Goal: Transaction & Acquisition: Book appointment/travel/reservation

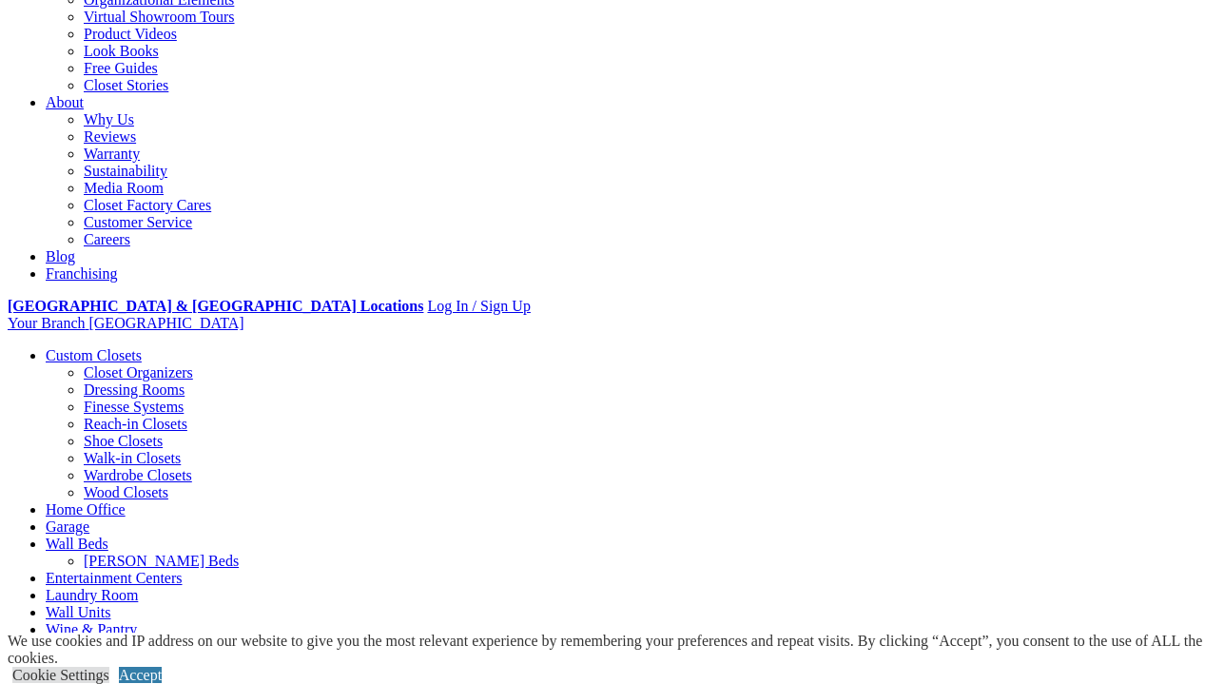
scroll to position [175, 0]
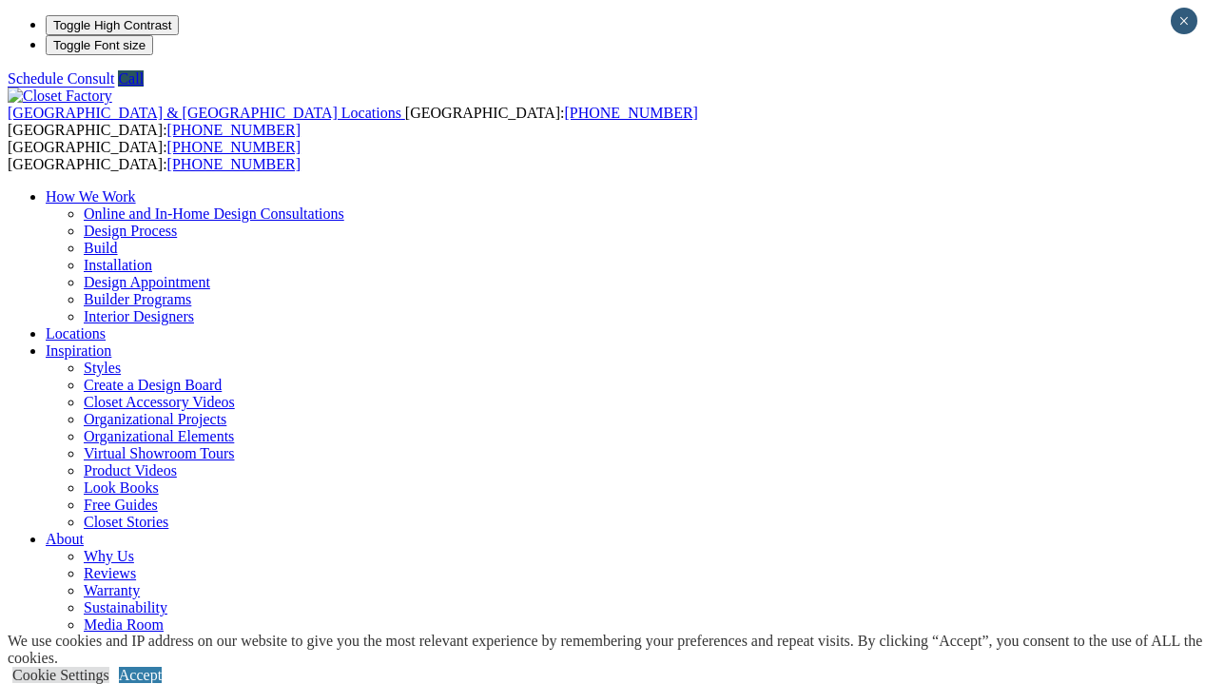
scroll to position [0, 0]
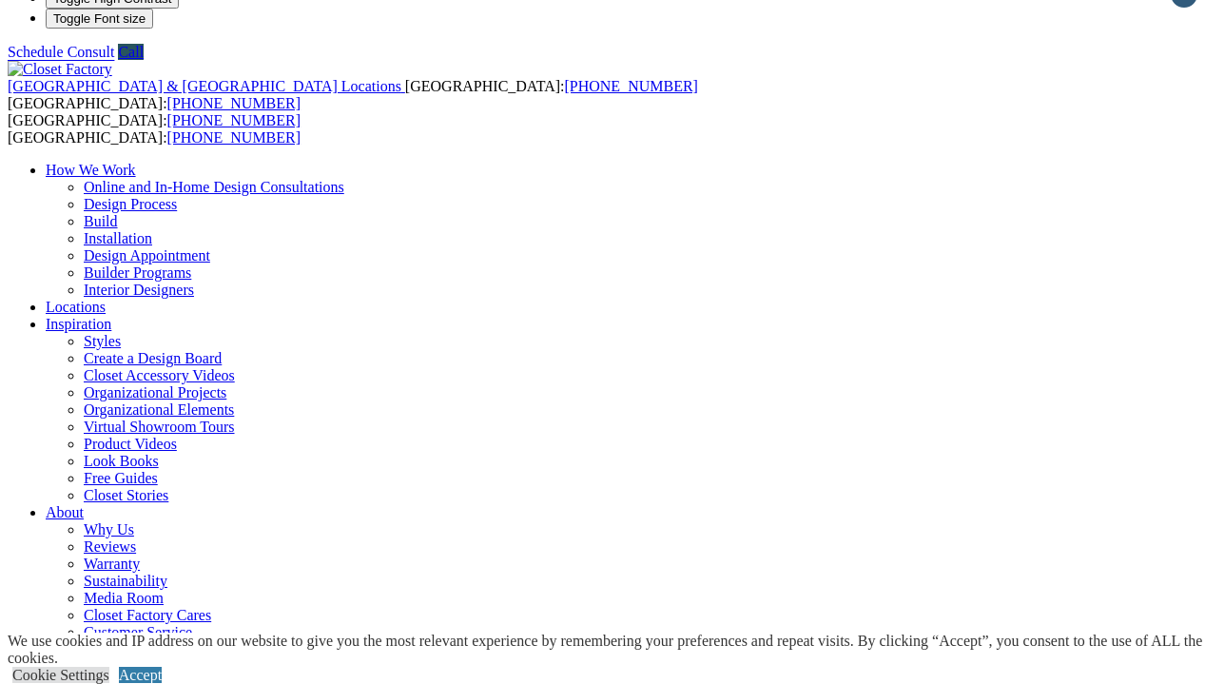
scroll to position [28, 0]
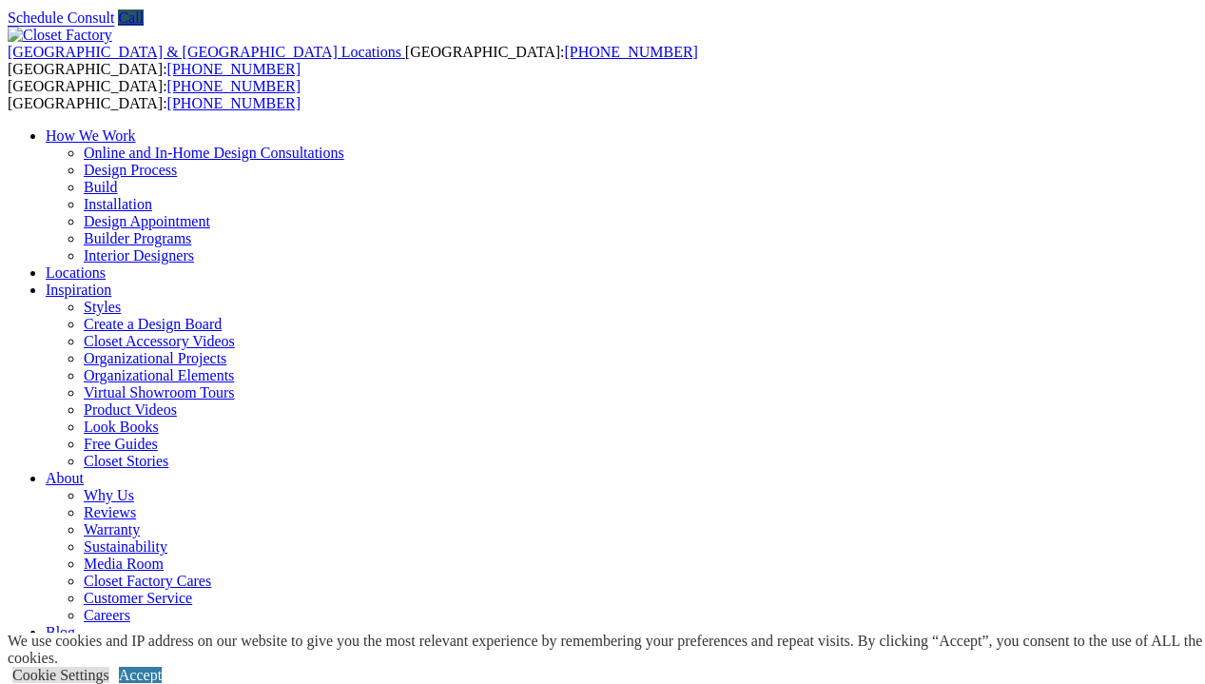
scroll to position [67, 0]
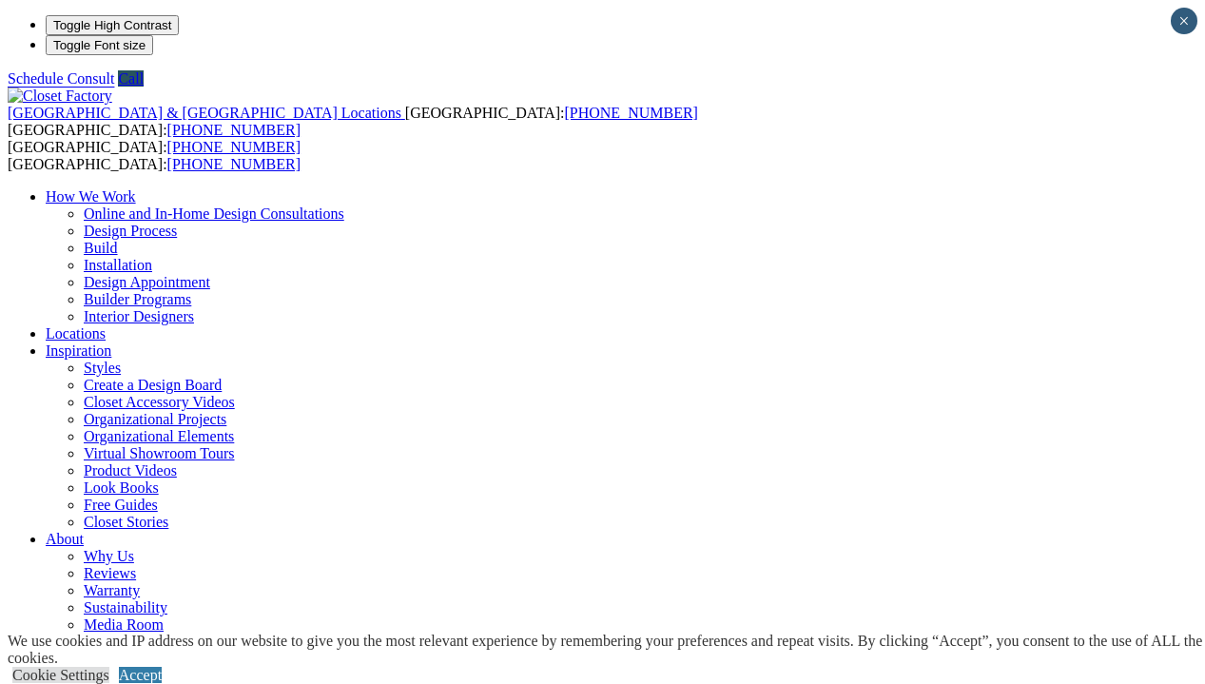
scroll to position [0, 0]
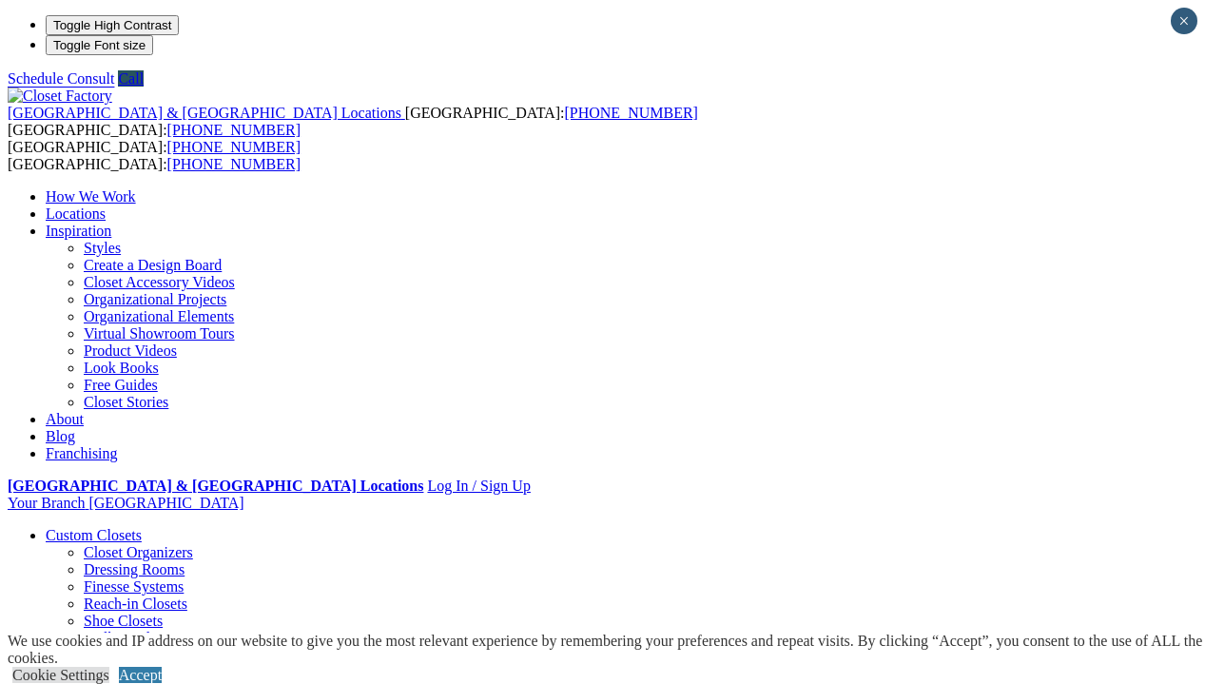
click at [106, 527] on link "Custom Closets" at bounding box center [94, 535] width 96 height 16
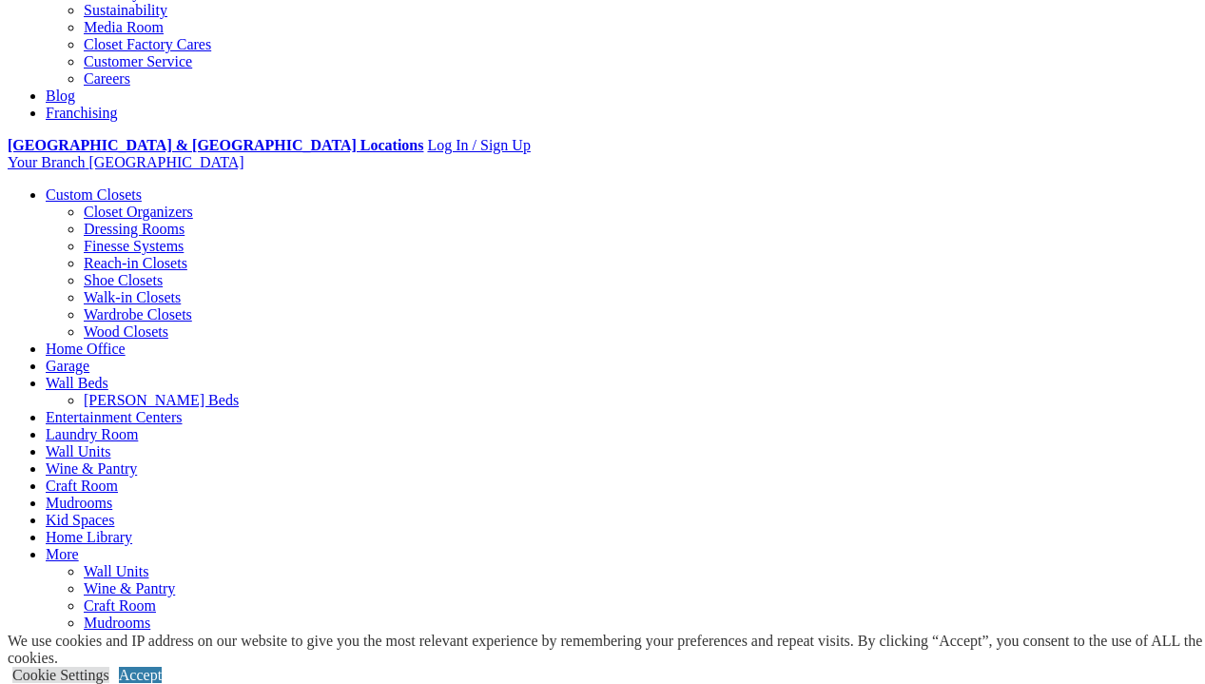
scroll to position [641, 0]
